Goal: Information Seeking & Learning: Check status

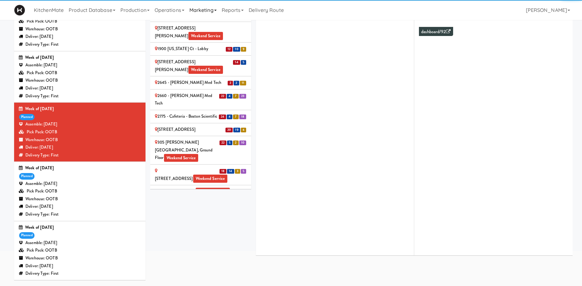
scroll to position [1142, 0]
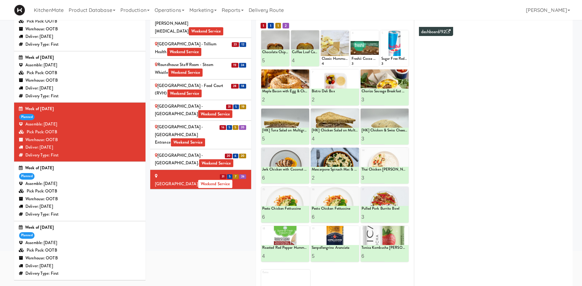
click at [197, 150] on li "20 6 20 SickKids Hospital - Main St. Weekend Service" at bounding box center [200, 160] width 101 height 21
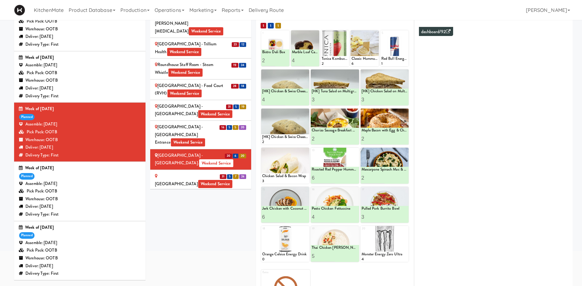
click at [204, 139] on span "Weekend Service" at bounding box center [188, 143] width 34 height 8
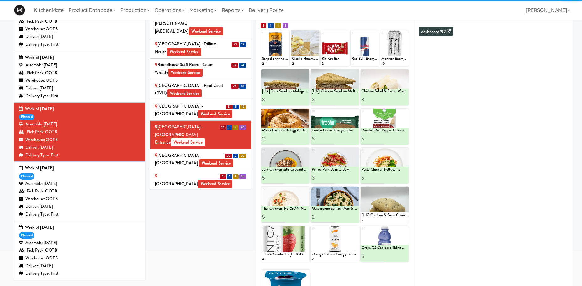
click at [224, 234] on div "Sites 28 12 4 8 100 Sheppard Ave - Lobby 110 Sheppard Ave E Weekend Service 12 …" at bounding box center [361, 149] width 422 height 326
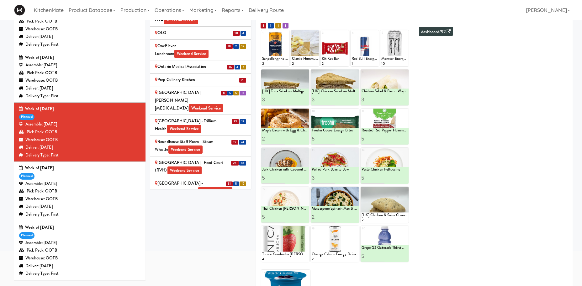
scroll to position [1062, 0]
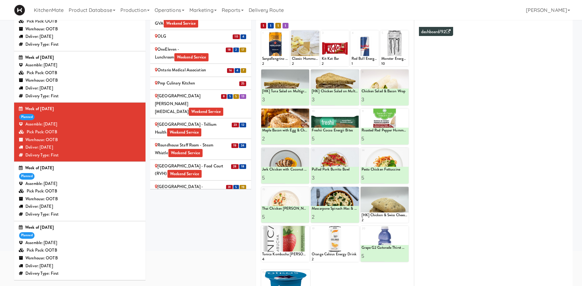
click at [178, 163] on div "[GEOGRAPHIC_DATA] - Food Court (RVH) Weekend Service" at bounding box center [201, 170] width 92 height 15
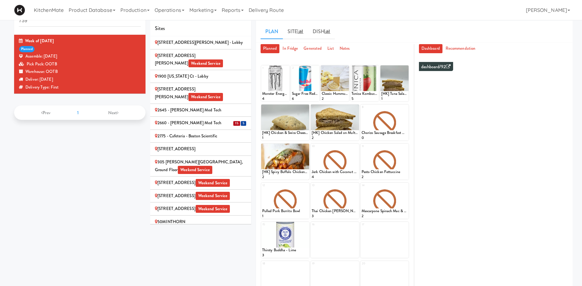
scroll to position [1071, 0]
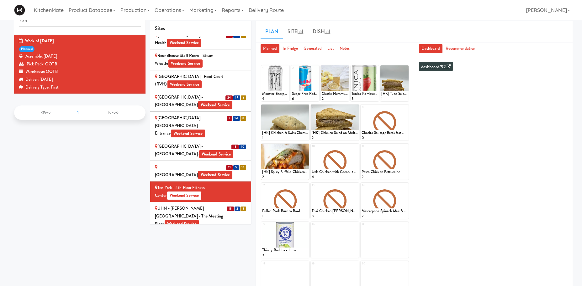
click at [191, 164] on div "St. Joseph's Health Centre Weekend Service" at bounding box center [201, 171] width 92 height 15
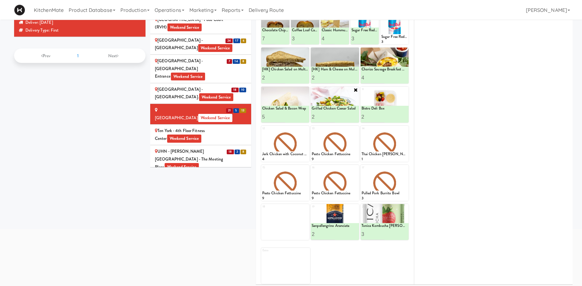
scroll to position [78, 0]
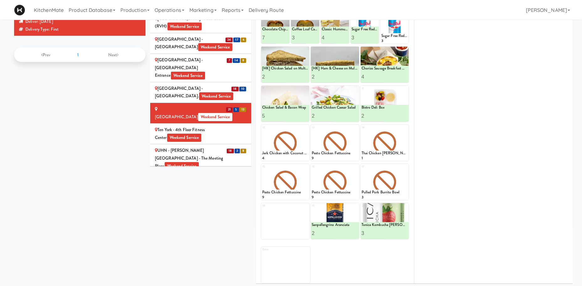
click at [182, 85] on div "SickKids Hospital - Main St. Weekend Service" at bounding box center [201, 92] width 92 height 15
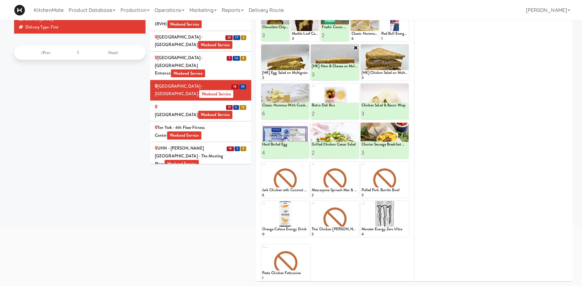
scroll to position [36, 0]
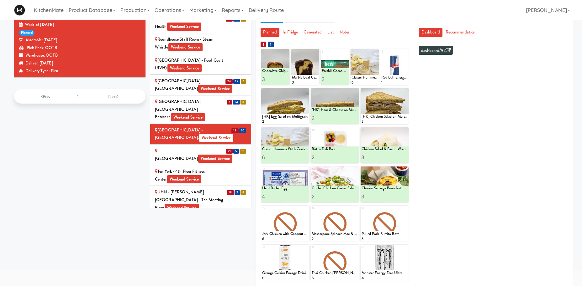
click at [218, 98] on div "Scarborough General Hospital - Tower Wing Entrance Weekend Service" at bounding box center [201, 109] width 92 height 23
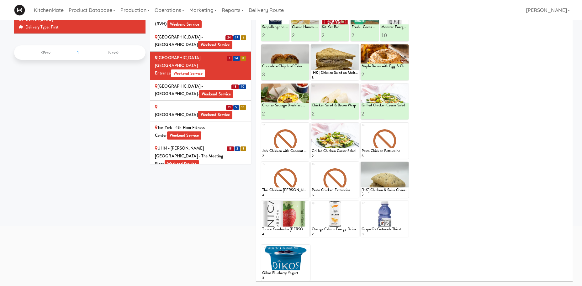
scroll to position [0, 0]
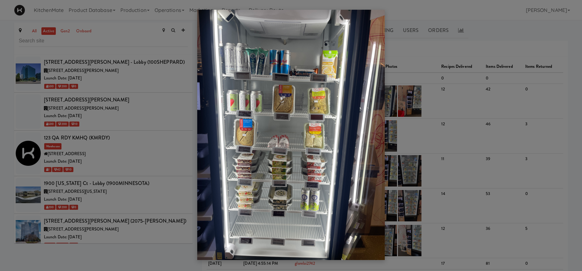
scroll to position [2924, 0]
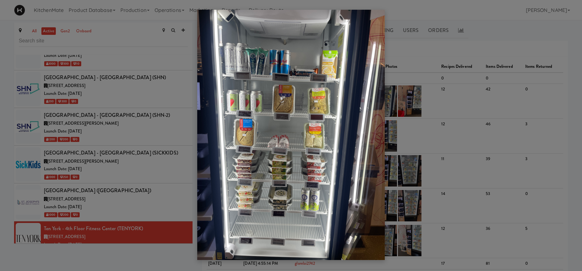
click at [133, 95] on div at bounding box center [291, 135] width 582 height 271
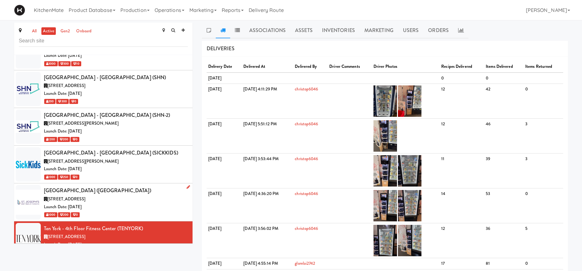
click at [123, 195] on div "30 The Queensway, Toronto ON" at bounding box center [116, 199] width 144 height 8
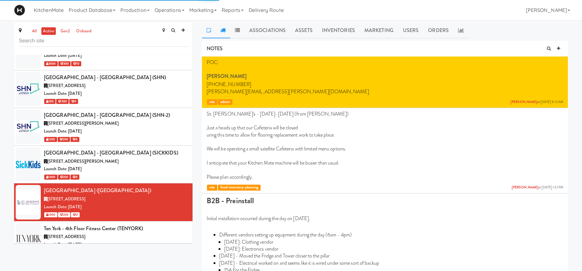
click at [222, 33] on icon at bounding box center [222, 30] width 5 height 5
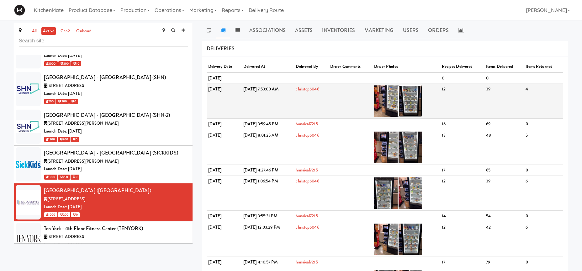
click at [422, 96] on img at bounding box center [410, 100] width 24 height 31
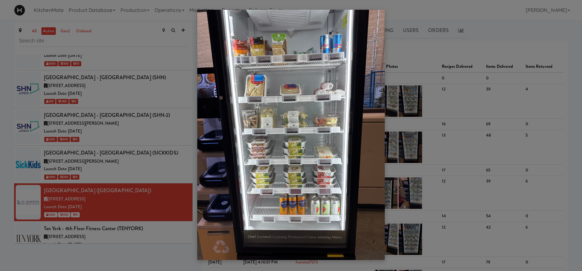
click at [385, 50] on div at bounding box center [291, 135] width 582 height 271
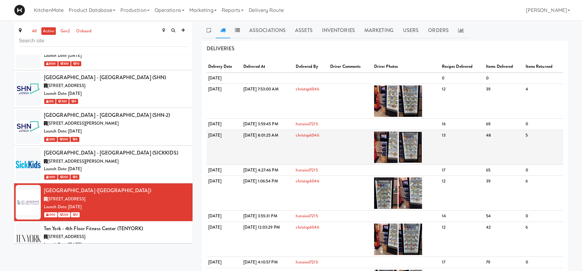
click at [422, 146] on img at bounding box center [410, 146] width 24 height 31
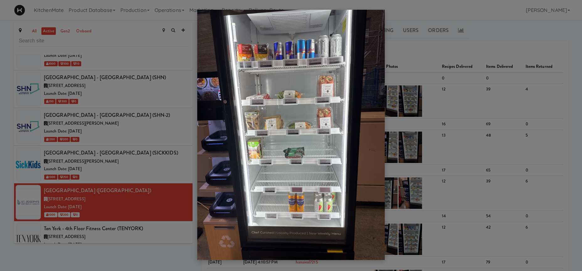
click at [420, 63] on div at bounding box center [291, 135] width 582 height 271
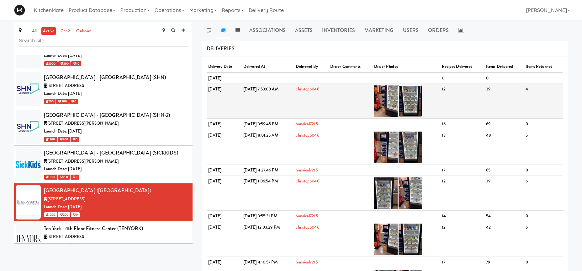
click at [422, 94] on img at bounding box center [410, 100] width 24 height 31
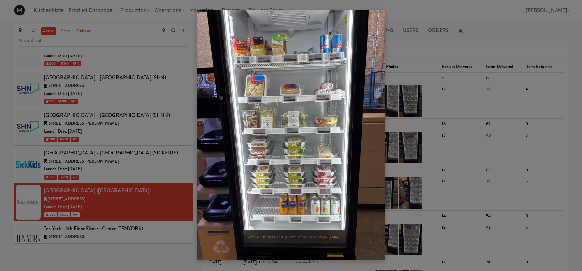
click at [103, 125] on div at bounding box center [291, 135] width 582 height 271
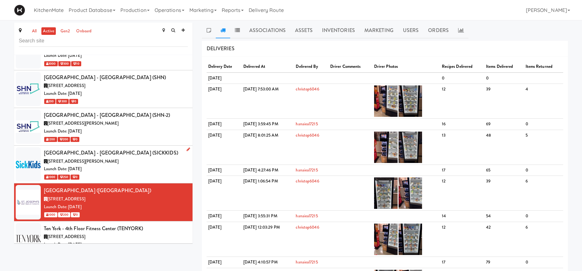
click at [115, 157] on div "170 Elizabeth St, Toronto ON" at bounding box center [116, 161] width 144 height 8
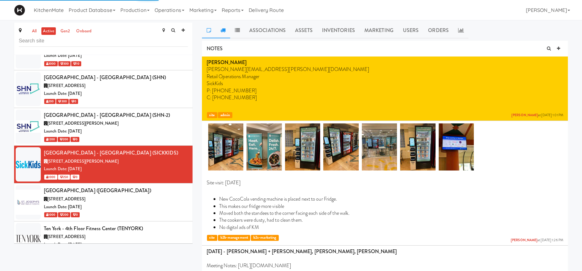
click at [226, 29] on link at bounding box center [223, 31] width 14 height 16
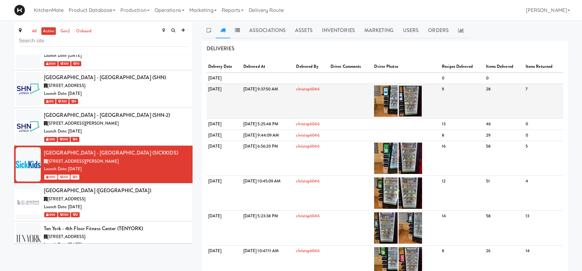
click at [422, 98] on img at bounding box center [410, 100] width 24 height 31
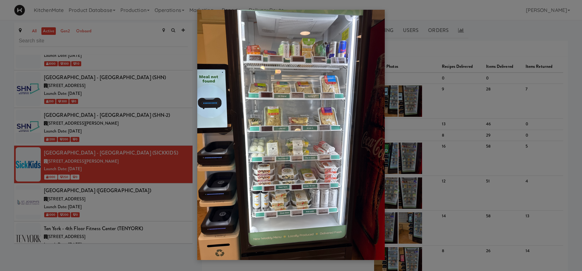
click at [427, 91] on div at bounding box center [291, 135] width 582 height 271
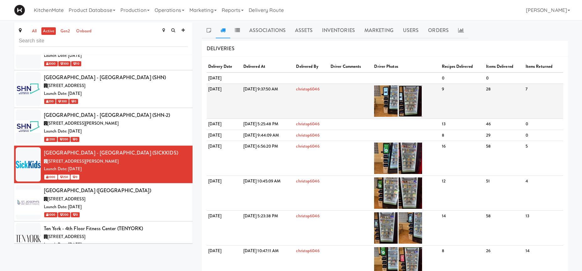
click at [422, 93] on img at bounding box center [410, 100] width 24 height 31
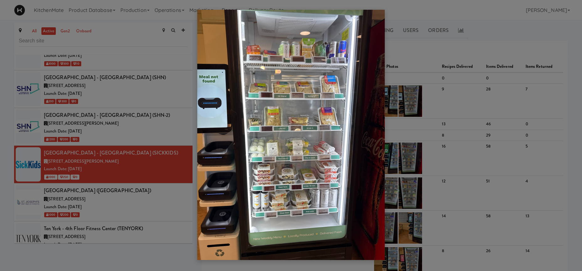
click at [125, 143] on div at bounding box center [291, 135] width 582 height 271
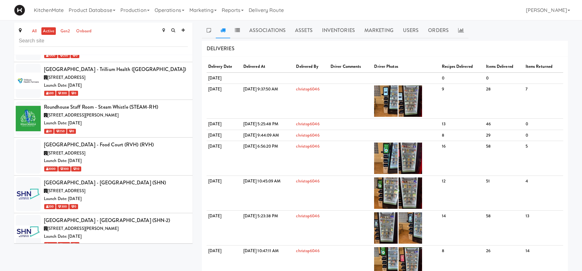
scroll to position [2818, 0]
click at [119, 225] on div "3050 Lawrence Ave E, Toronto ON" at bounding box center [116, 229] width 144 height 8
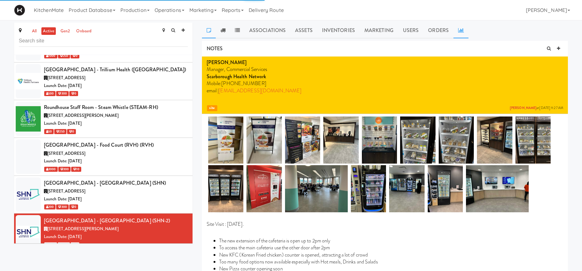
click at [456, 28] on link at bounding box center [460, 31] width 15 height 16
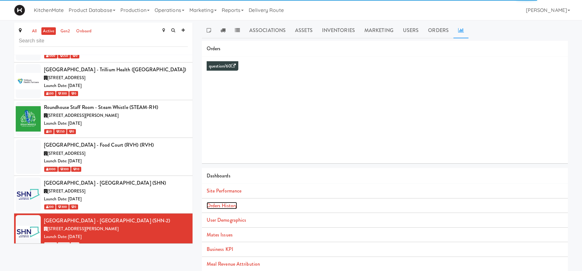
click at [223, 207] on link "Orders History" at bounding box center [222, 205] width 30 height 7
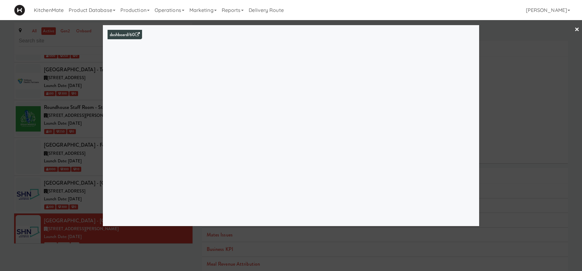
click at [58, 114] on div at bounding box center [291, 135] width 582 height 271
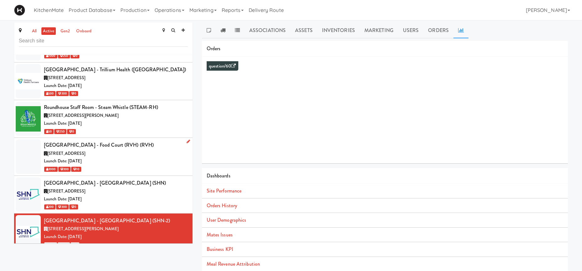
click at [90, 157] on div "Launch Date: Aug 11, 2025" at bounding box center [116, 161] width 144 height 8
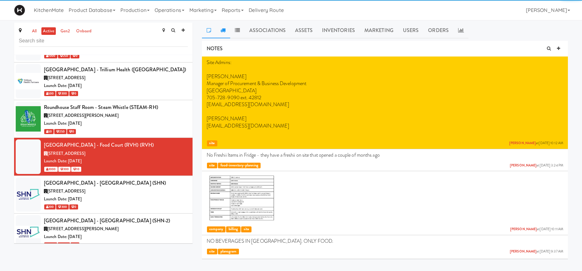
click at [222, 31] on icon at bounding box center [222, 30] width 5 height 5
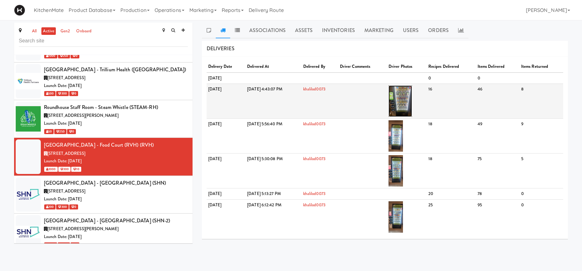
click at [412, 98] on img at bounding box center [400, 100] width 24 height 31
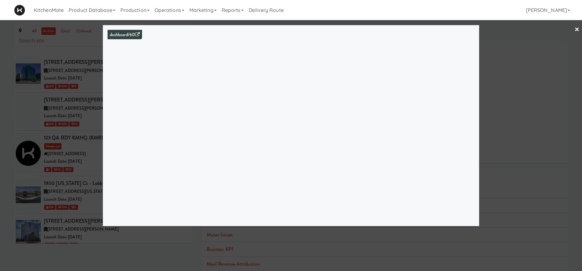
scroll to position [2880, 0]
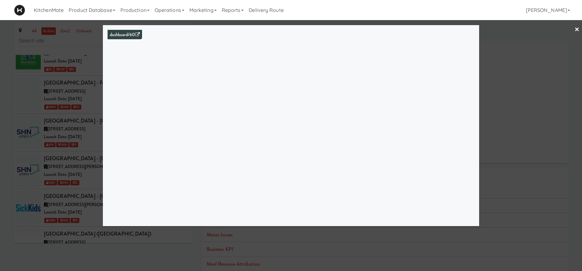
click at [38, 123] on div at bounding box center [291, 135] width 582 height 271
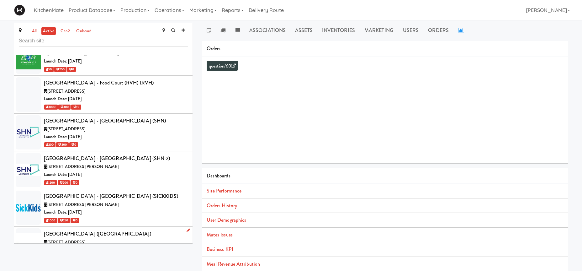
click at [65, 229] on div "St. Joseph's Health Centre (STJOSEPH)" at bounding box center [116, 233] width 144 height 9
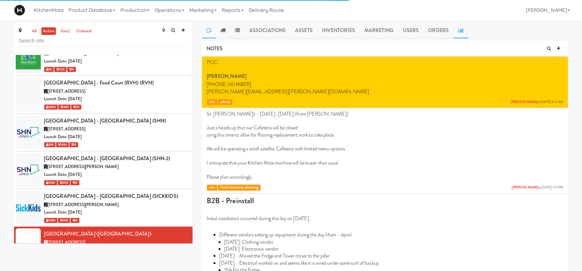
click at [460, 29] on icon at bounding box center [461, 30] width 6 height 5
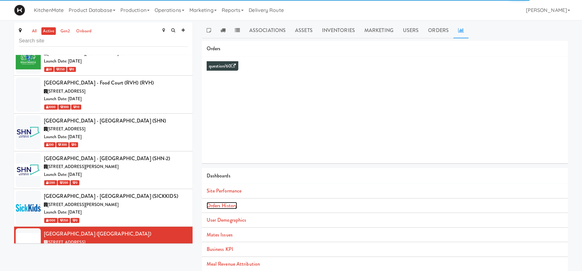
click at [223, 203] on link "Orders History" at bounding box center [222, 205] width 30 height 7
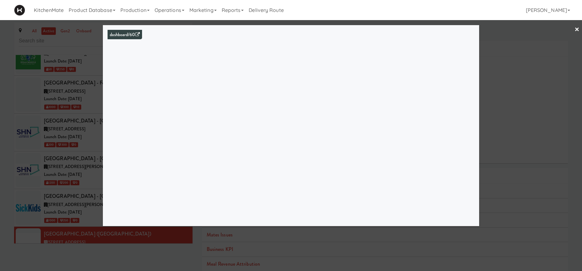
click at [50, 123] on div at bounding box center [291, 135] width 582 height 271
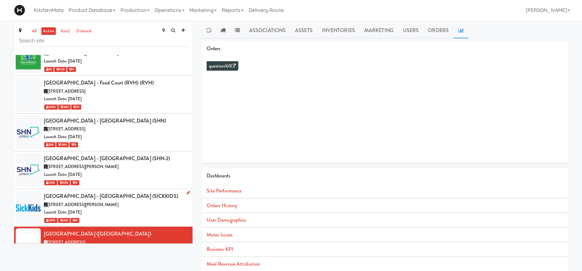
click at [92, 191] on div "SickKids Hospital - Main St. (SICKKIDS)" at bounding box center [116, 195] width 144 height 9
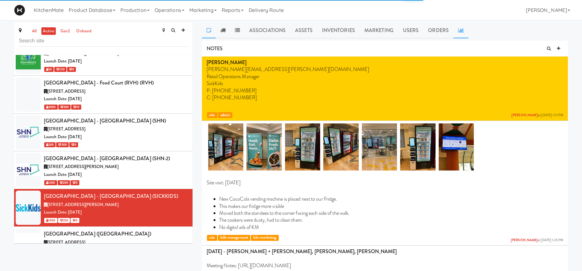
click at [460, 32] on icon at bounding box center [461, 30] width 6 height 5
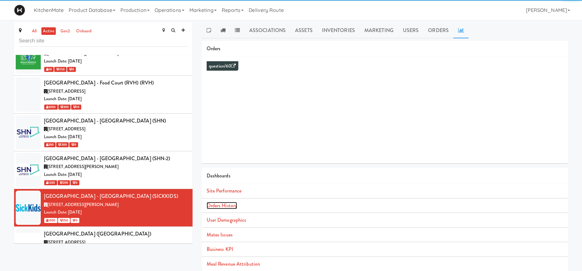
click at [233, 206] on link "Orders History" at bounding box center [222, 205] width 30 height 7
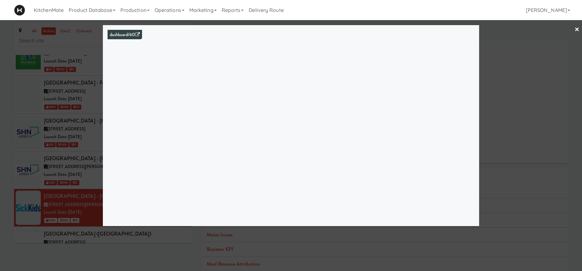
click at [81, 117] on div at bounding box center [291, 135] width 582 height 271
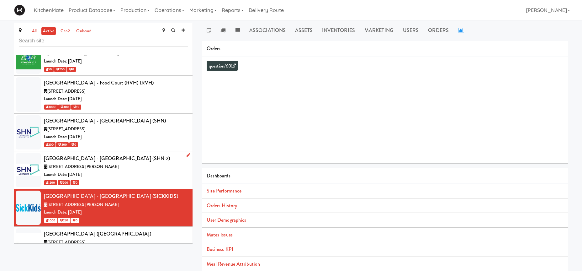
click at [86, 171] on div "Launch Date: Jul 24, 2023" at bounding box center [116, 175] width 144 height 8
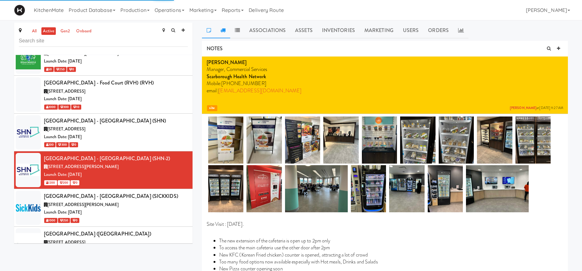
click at [225, 32] on link at bounding box center [223, 31] width 14 height 16
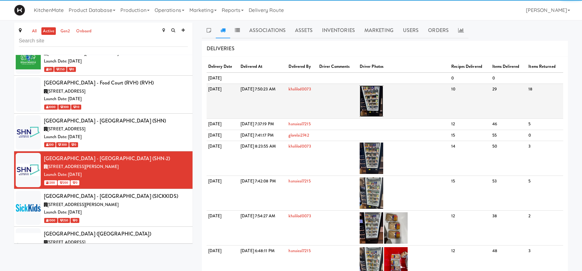
click at [383, 97] on img at bounding box center [372, 100] width 24 height 31
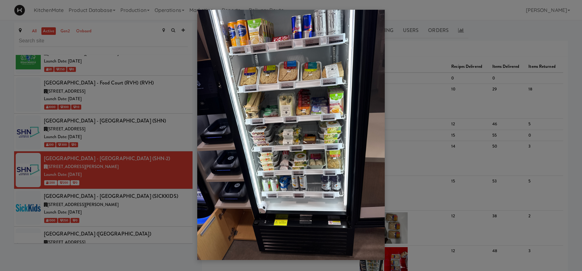
click at [62, 140] on div at bounding box center [291, 135] width 582 height 271
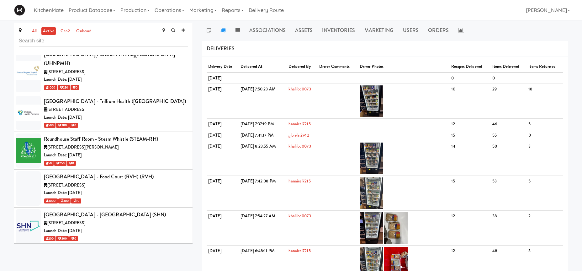
scroll to position [2786, 0]
click at [100, 189] on div "Launch Date: Aug 11, 2025" at bounding box center [116, 193] width 144 height 8
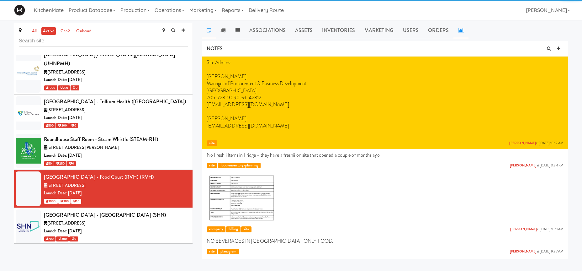
click at [458, 27] on link at bounding box center [460, 31] width 15 height 16
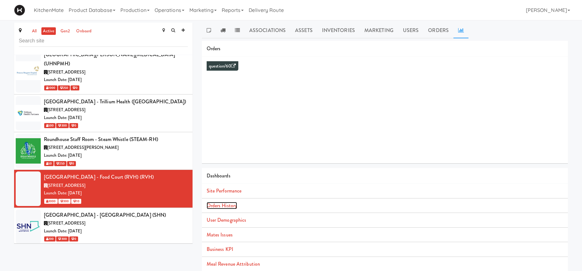
click at [221, 204] on link "Orders History" at bounding box center [222, 205] width 30 height 7
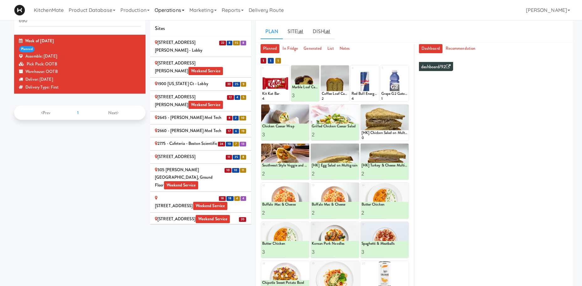
scroll to position [1135, 0]
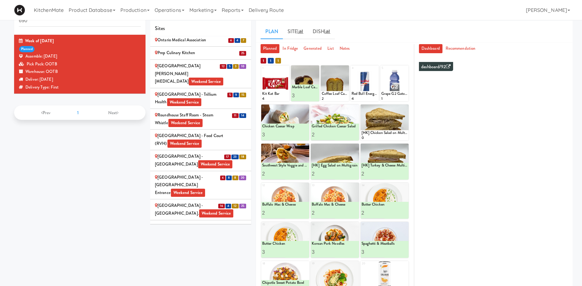
click at [173, 202] on div "[GEOGRAPHIC_DATA] - Main St. Weekend Service" at bounding box center [201, 209] width 92 height 15
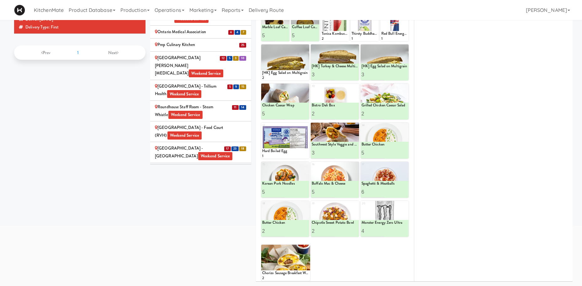
scroll to position [1082, 0]
click at [171, 125] on div "[GEOGRAPHIC_DATA] - Food Court (RVH) Weekend Service" at bounding box center [201, 132] width 92 height 15
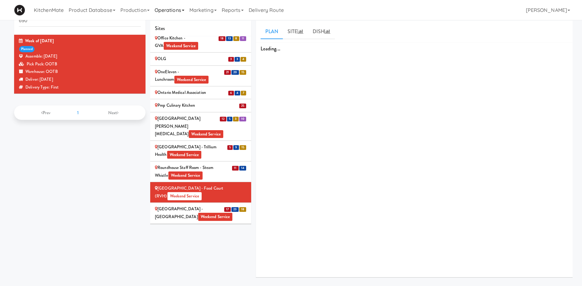
scroll to position [20, 0]
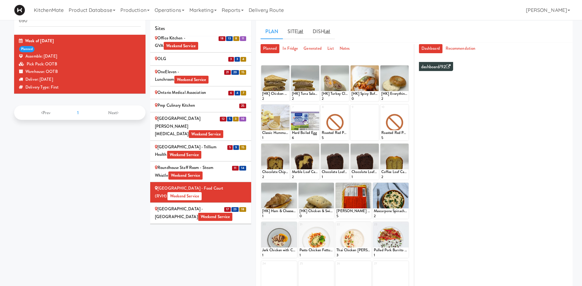
click at [330, 187] on div at bounding box center [316, 201] width 36 height 36
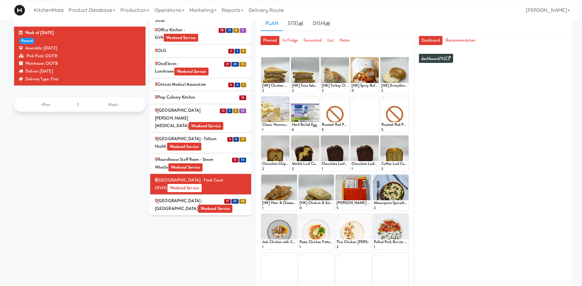
click at [243, 177] on div "[GEOGRAPHIC_DATA] - Food Court (RVH) Weekend Service" at bounding box center [201, 184] width 92 height 15
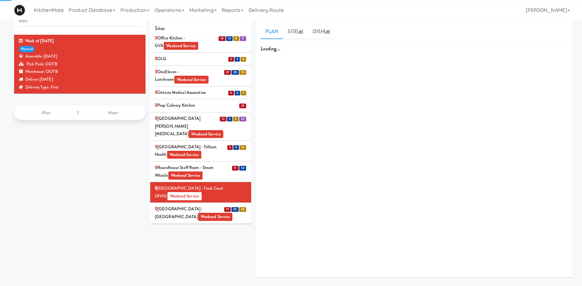
scroll to position [20, 0]
